Goal: Task Accomplishment & Management: Use online tool/utility

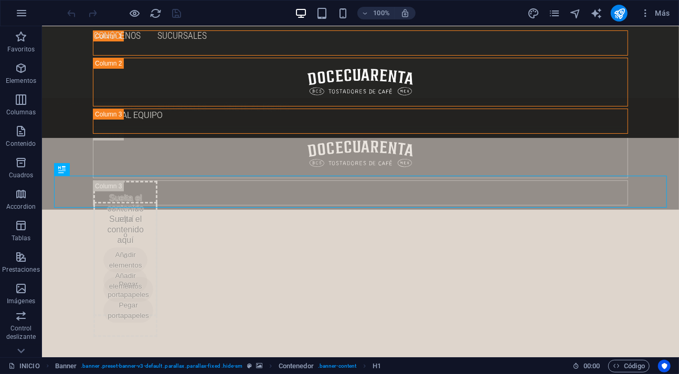
scroll to position [582, 0]
click at [558, 13] on icon "pages" at bounding box center [554, 13] width 12 height 12
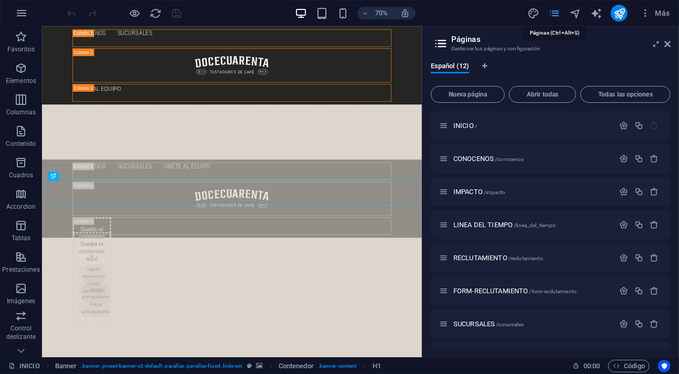
scroll to position [858, 0]
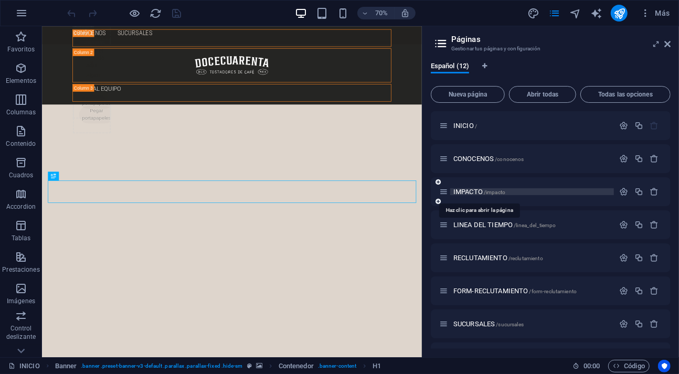
click at [476, 190] on span "IMPACTO /impacto" at bounding box center [479, 192] width 52 height 8
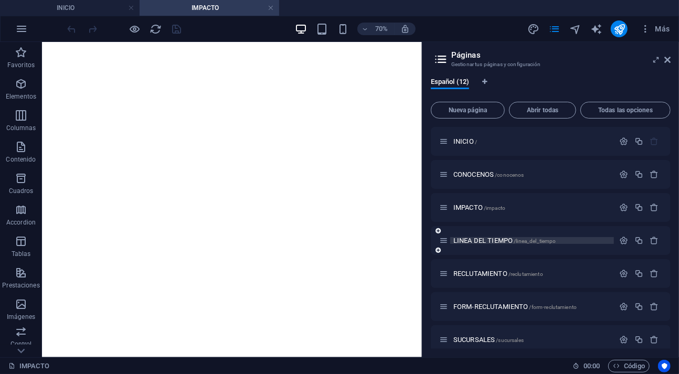
click at [485, 239] on span "LINEA DEL TIEMPO /linea_del_tiempo" at bounding box center [504, 241] width 103 height 8
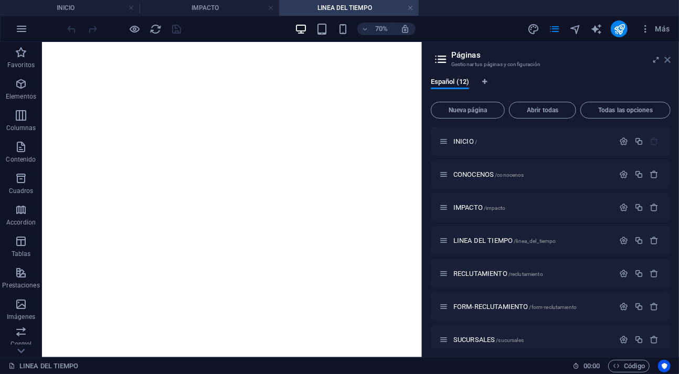
click at [670, 60] on icon at bounding box center [667, 60] width 6 height 8
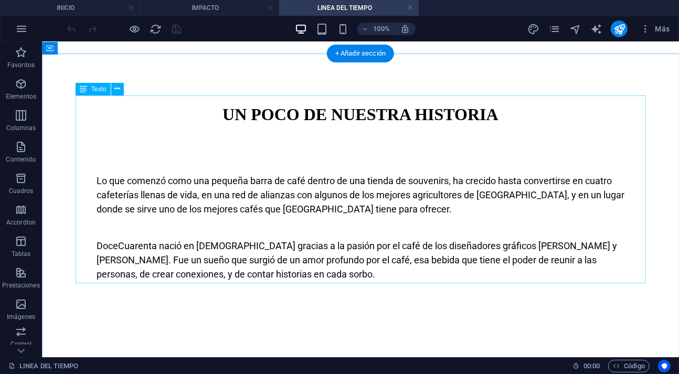
scroll to position [496, 0]
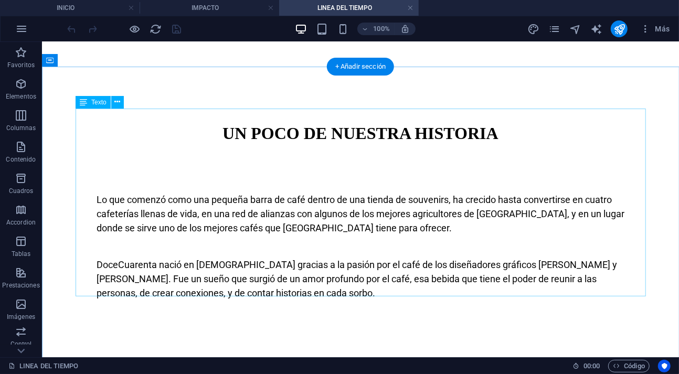
click at [95, 174] on div "UN POCO DE NUESTRA HISTORIA Lo que comenzó como una pequeña barra de café dentr…" at bounding box center [359, 238] width 561 height 230
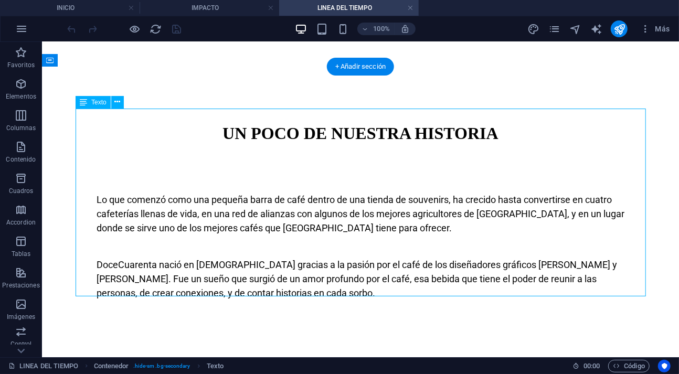
drag, startPoint x: 92, startPoint y: 174, endPoint x: 122, endPoint y: 195, distance: 36.5
click at [122, 195] on div "UN POCO DE NUESTRA HISTORIA Lo que comenzó como una pequeña barra de café dentr…" at bounding box center [359, 238] width 561 height 230
click at [119, 194] on div "UN POCO DE NUESTRA HISTORIA Lo que comenzó como una pequeña barra de café dentr…" at bounding box center [359, 238] width 561 height 230
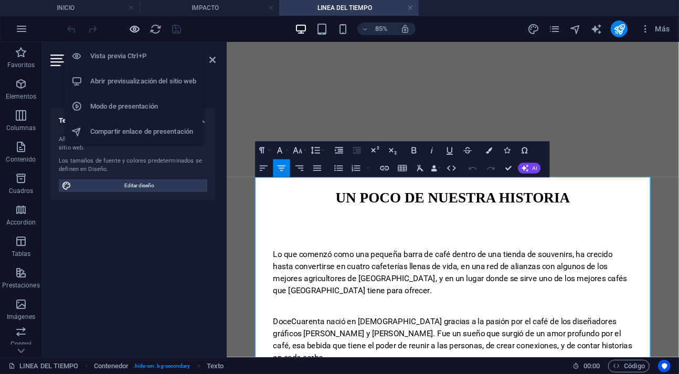
click at [140, 30] on icon "button" at bounding box center [135, 29] width 12 height 12
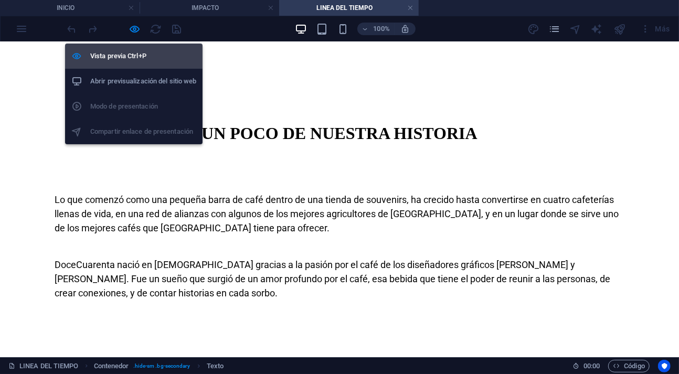
scroll to position [243, 0]
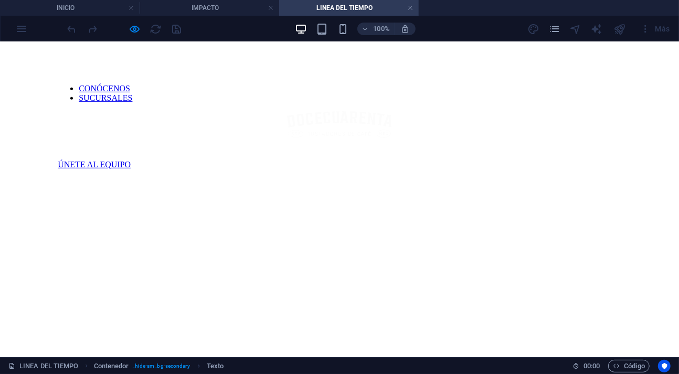
drag, startPoint x: 48, startPoint y: 171, endPoint x: 643, endPoint y: 240, distance: 599.0
copy div "Lo que comenzó como una pequeña barra de café dentro de una tienda de souvenirs…"
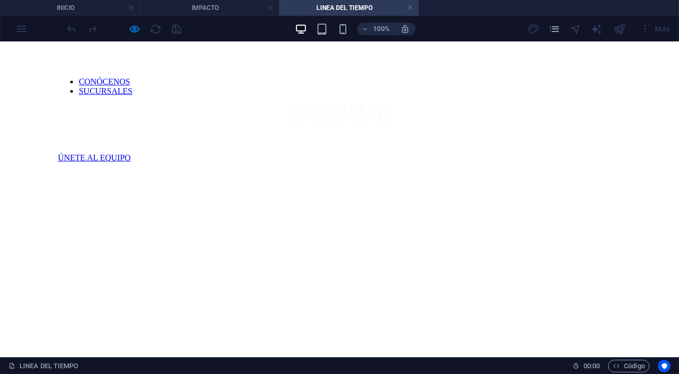
scroll to position [376, 0]
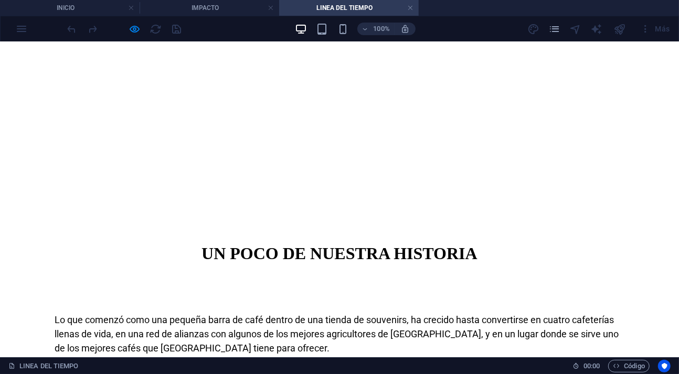
drag, startPoint x: 63, startPoint y: 237, endPoint x: 88, endPoint y: 237, distance: 24.7
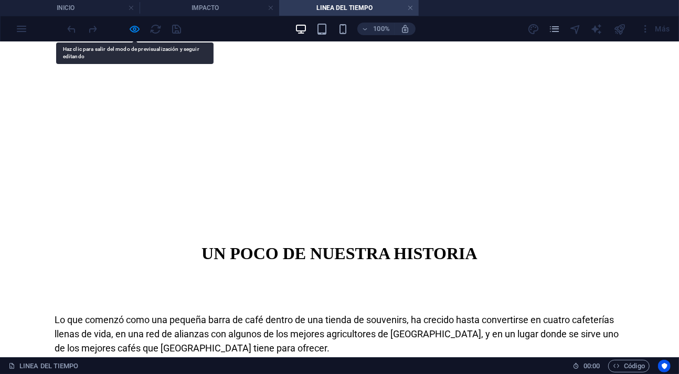
copy h5 "El Inicio"
